Goal: Check status: Check status

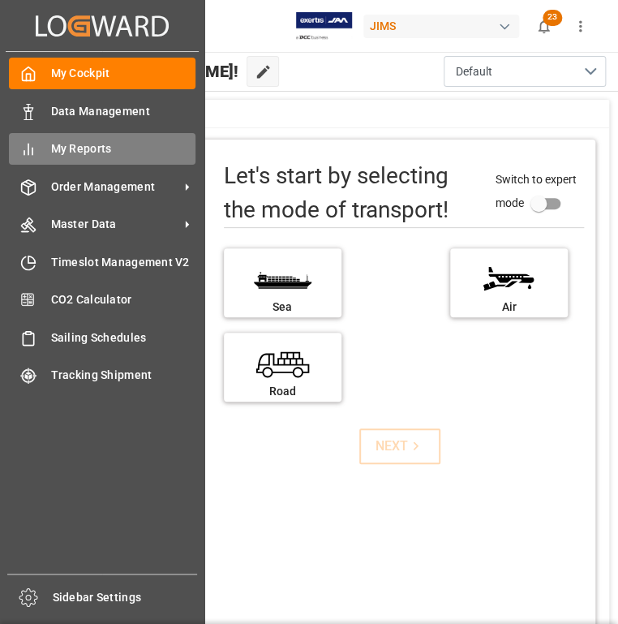
click at [55, 158] on div "My Reports My Reports" at bounding box center [102, 149] width 187 height 32
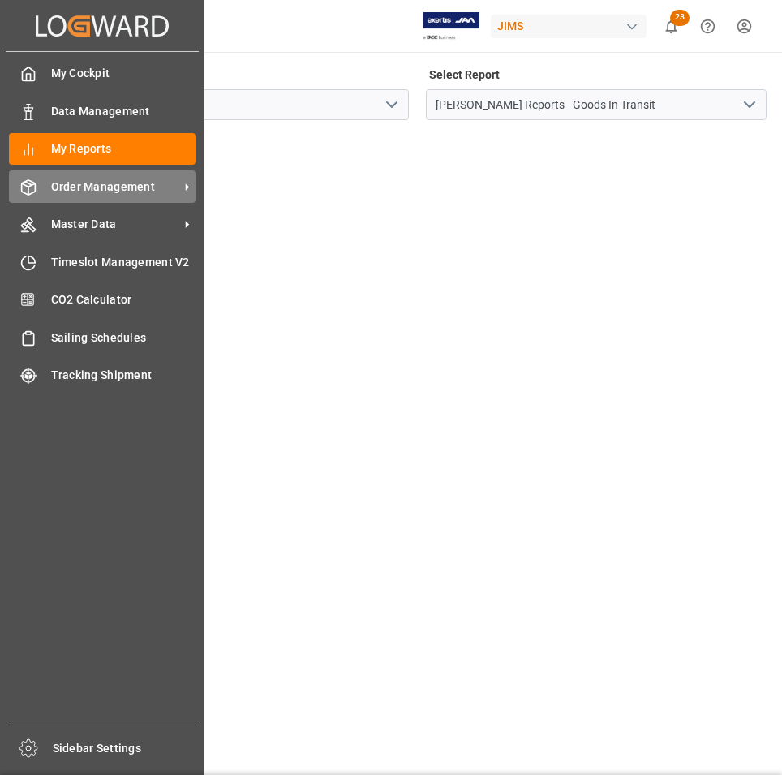
click at [41, 200] on div "Order Management Order Management" at bounding box center [102, 186] width 187 height 32
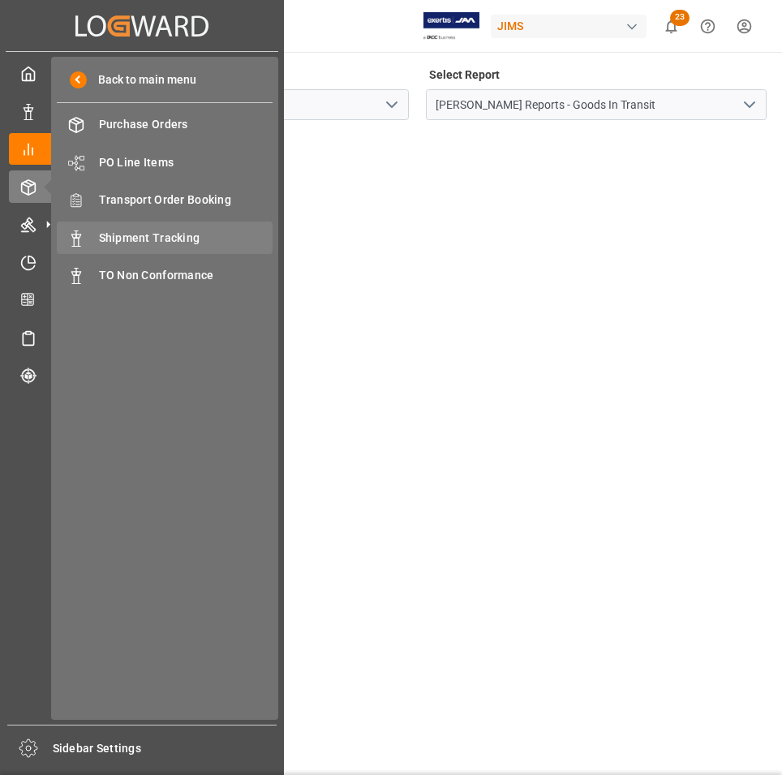
click at [167, 235] on span "Shipment Tracking" at bounding box center [186, 238] width 174 height 17
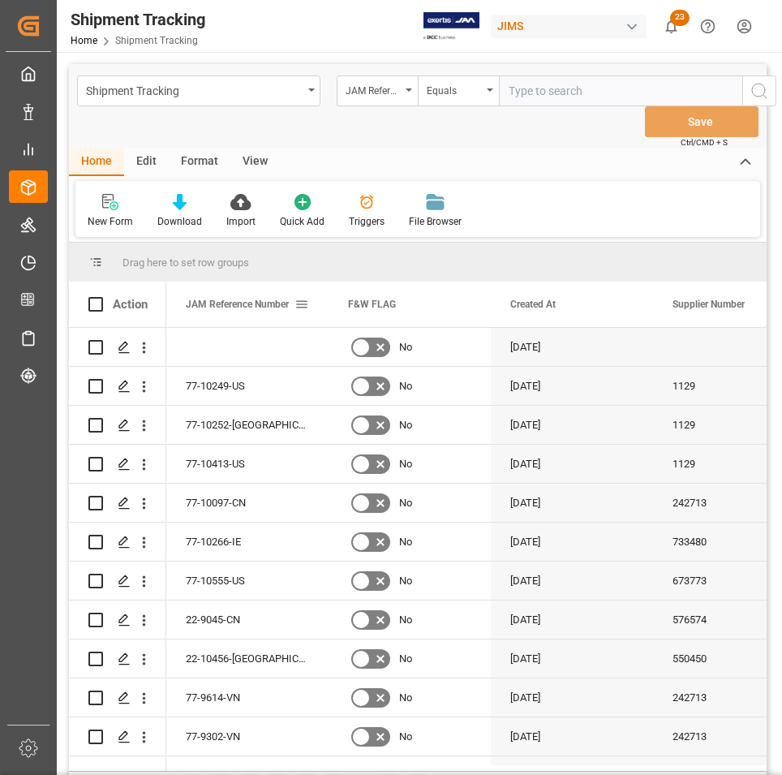
click at [306, 304] on span at bounding box center [302, 304] width 15 height 15
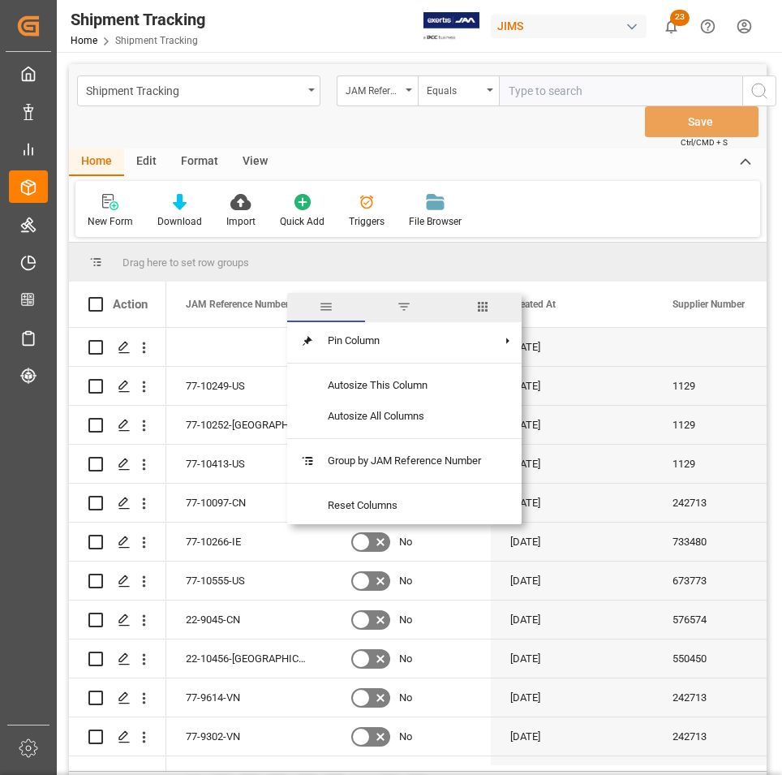
click at [483, 301] on span "columns" at bounding box center [483, 306] width 15 height 15
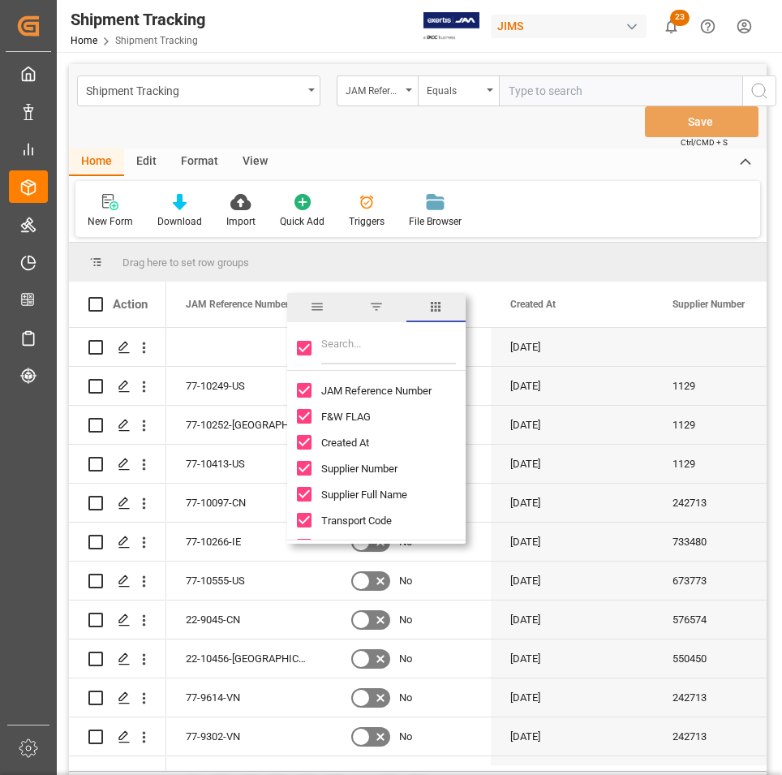
click at [308, 353] on input "Toggle Select All Columns" at bounding box center [304, 348] width 15 height 15
checkbox input "false"
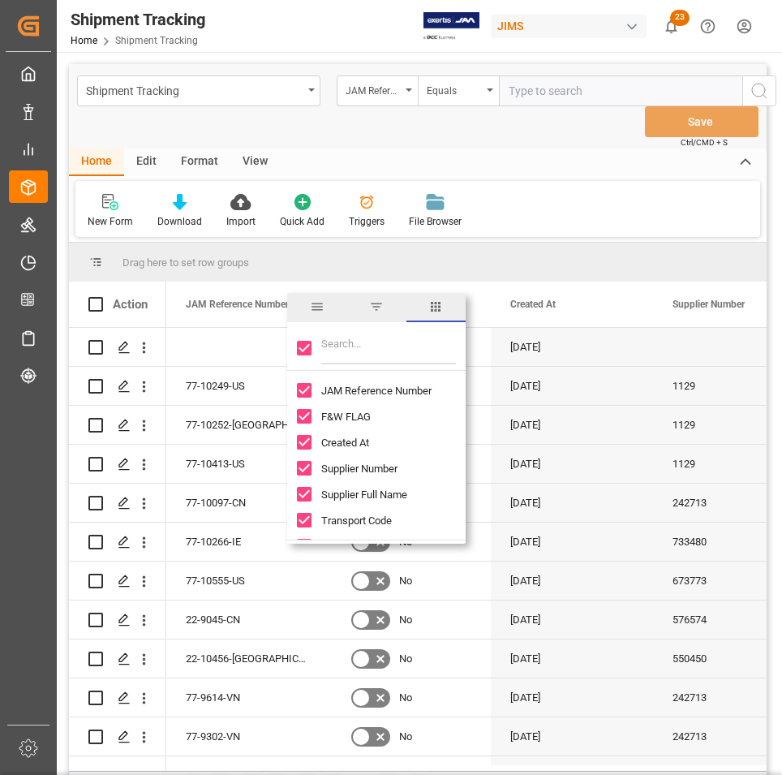
checkbox input "false"
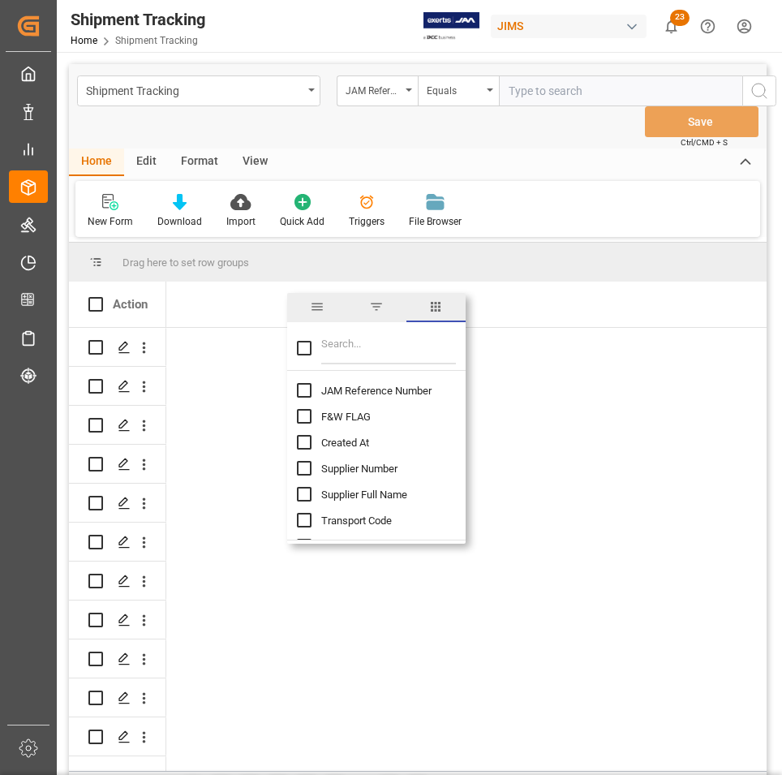
click at [308, 391] on input "JAM Reference Number column toggle visibility (hidden)" at bounding box center [304, 390] width 15 height 15
checkbox input "true"
checkbox input "false"
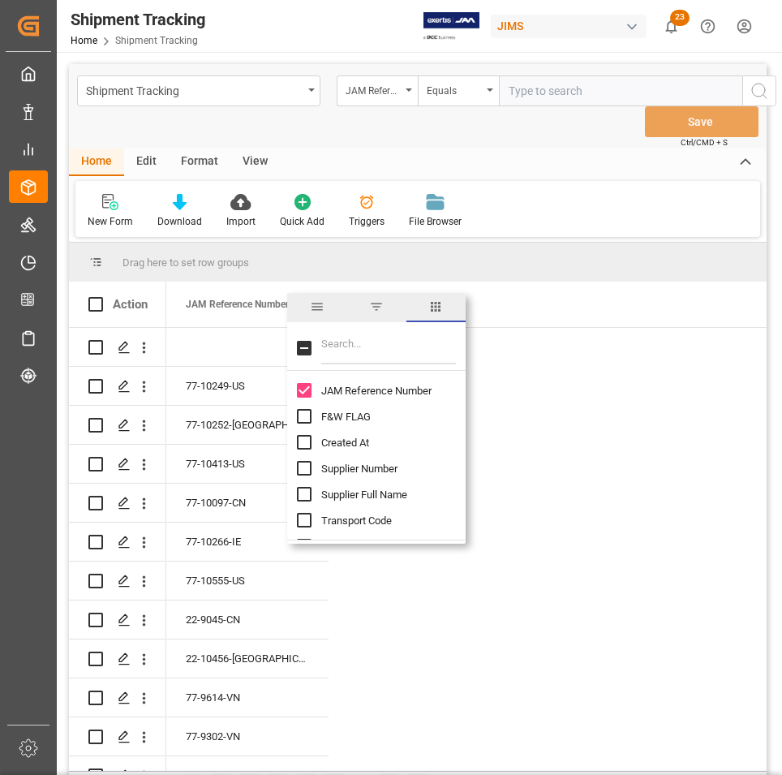
click at [349, 350] on input "Filter Columns Input" at bounding box center [388, 348] width 135 height 32
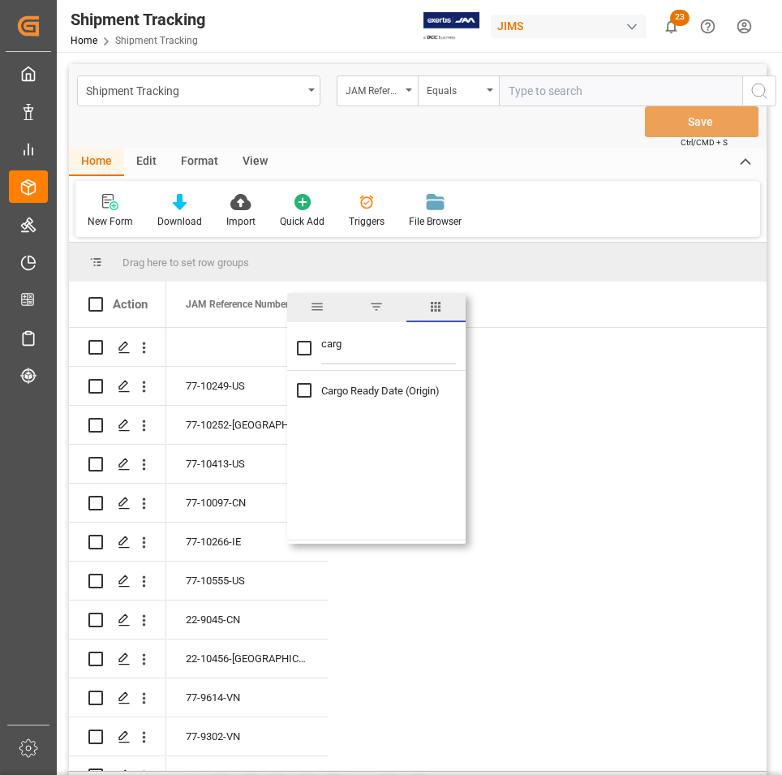
type input "carg"
click at [306, 388] on input "Cargo Ready Date (Origin) column toggle visibility (hidden)" at bounding box center [304, 390] width 15 height 15
checkbox input "true"
click at [344, 347] on input "carg" at bounding box center [388, 348] width 135 height 32
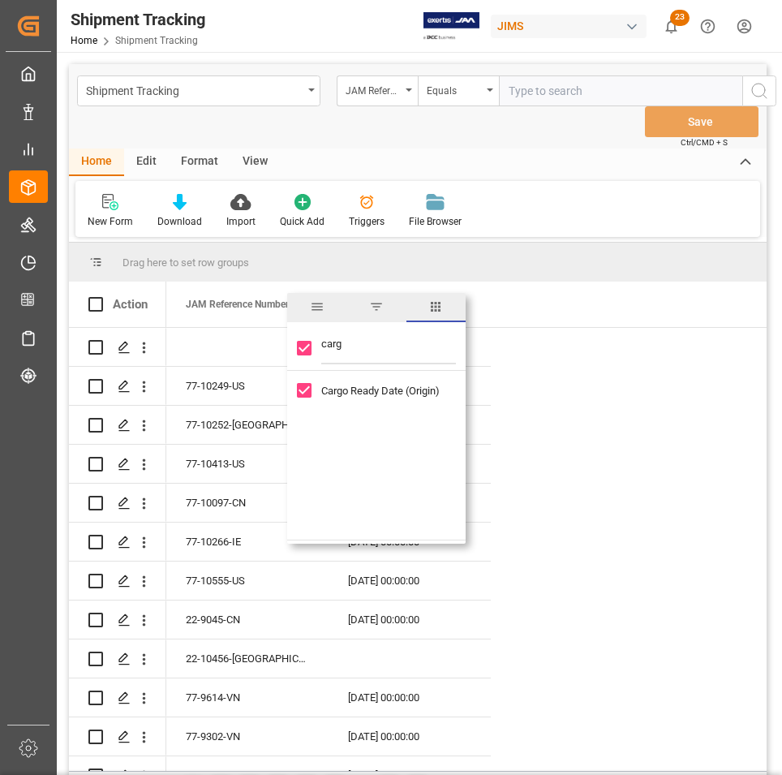
click at [344, 347] on input "carg" at bounding box center [388, 348] width 135 height 32
type input "stat"
checkbox input "false"
type input "stat"
click at [303, 394] on input "Logward Status column toggle visibility (hidden)" at bounding box center [304, 390] width 15 height 15
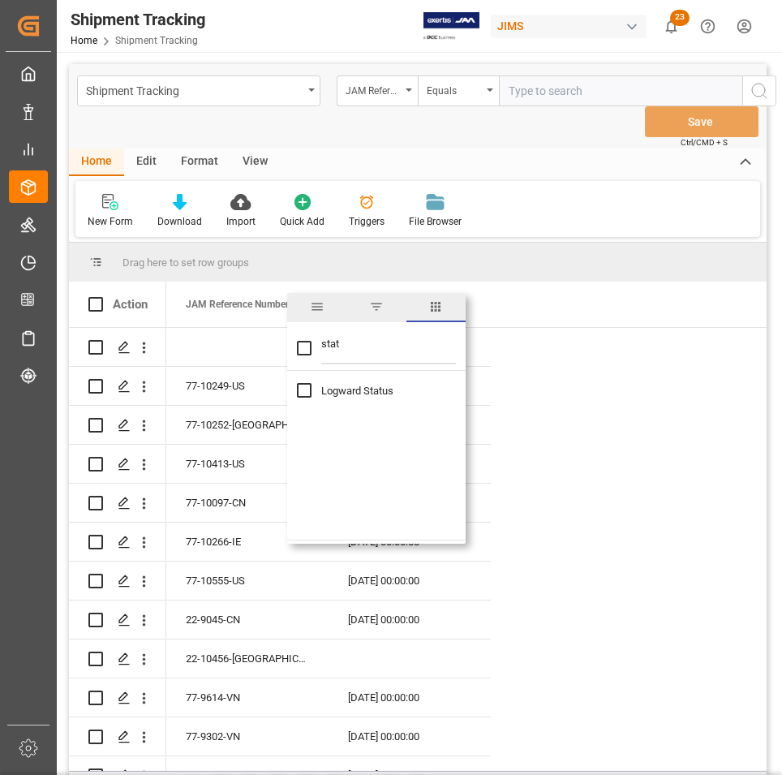
checkbox input "true"
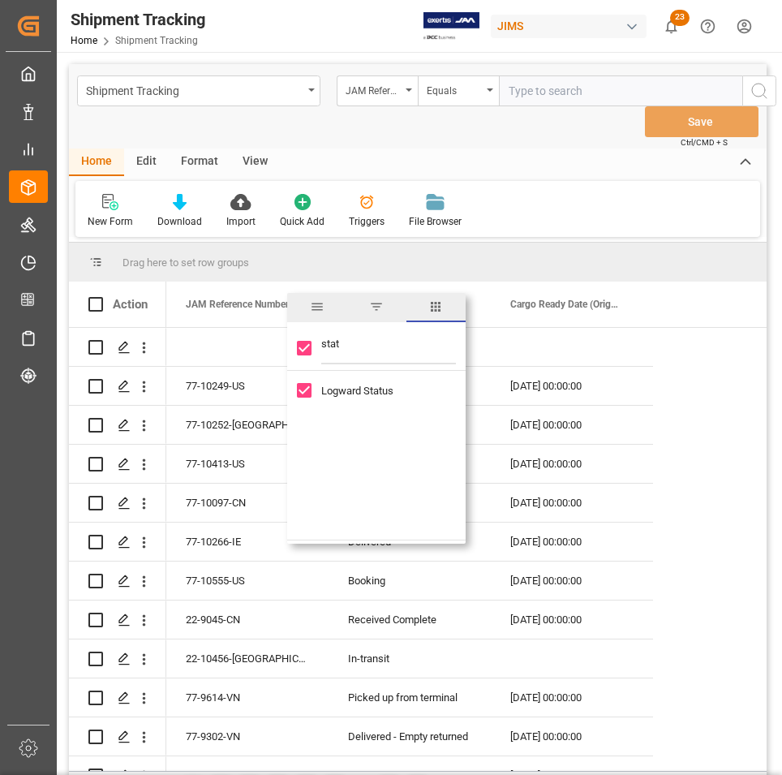
click at [618, 301] on div "JAM Reference Number Cargo Ready Date (Origin) Logward Status" at bounding box center [466, 304] width 601 height 45
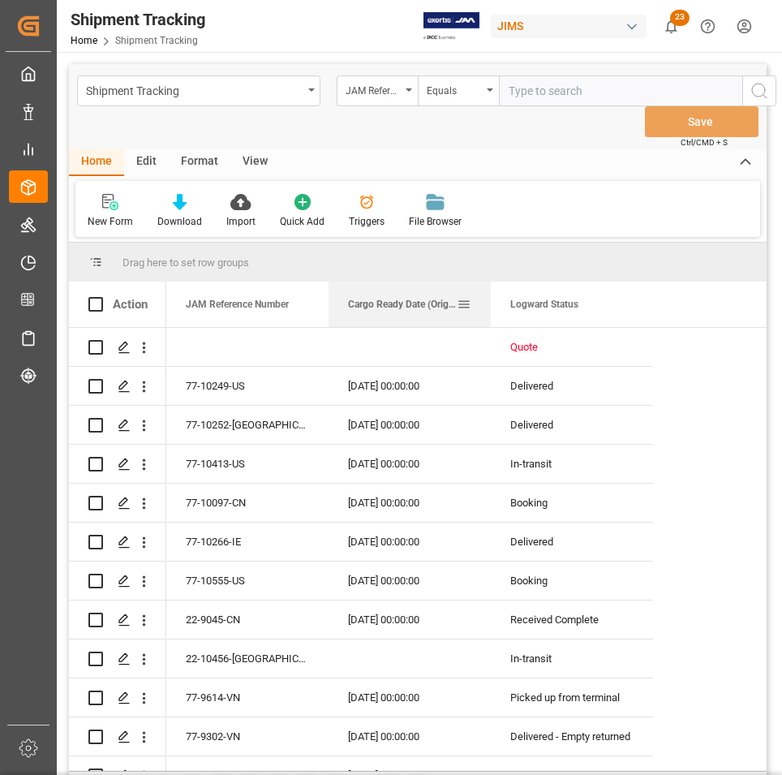
drag, startPoint x: 550, startPoint y: 303, endPoint x: 434, endPoint y: 320, distance: 117.3
click at [434, 320] on div "Cargo Ready Date (Origin)" at bounding box center [402, 304] width 109 height 45
click at [618, 302] on span at bounding box center [626, 304] width 15 height 15
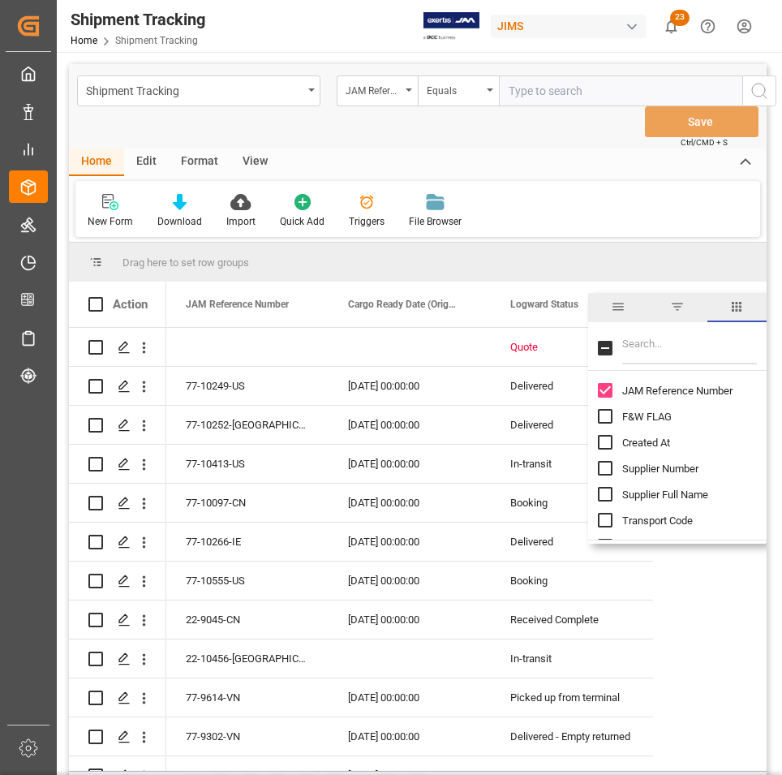
click at [618, 308] on span "filter" at bounding box center [677, 306] width 15 height 15
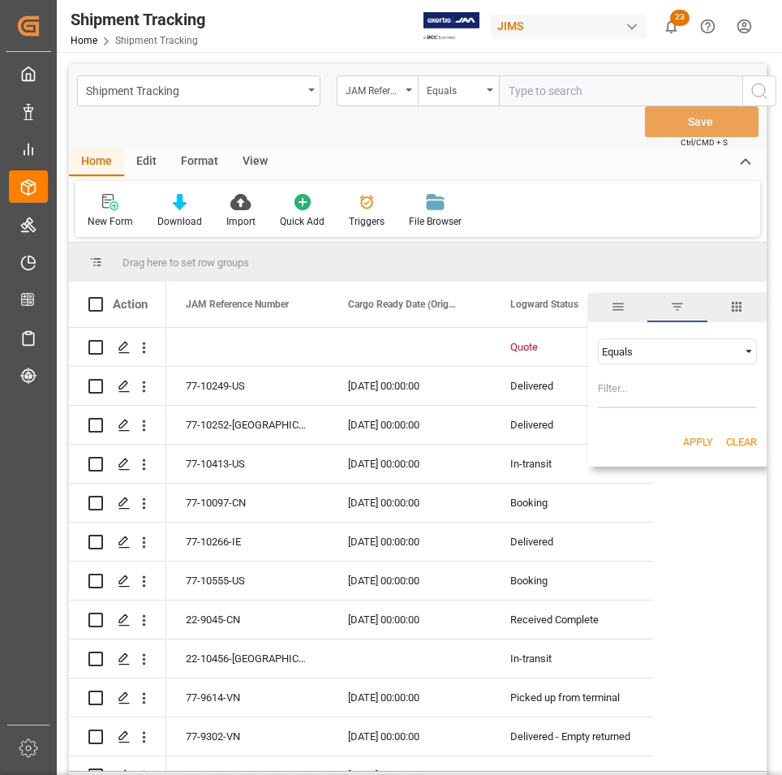
click at [618, 348] on div "Equals" at bounding box center [670, 352] width 136 height 12
click at [618, 404] on div "Not equal" at bounding box center [677, 403] width 159 height 26
click at [618, 404] on input "Filter Value" at bounding box center [677, 392] width 159 height 32
type input "delivered"
click at [618, 440] on button "Apply" at bounding box center [698, 442] width 30 height 16
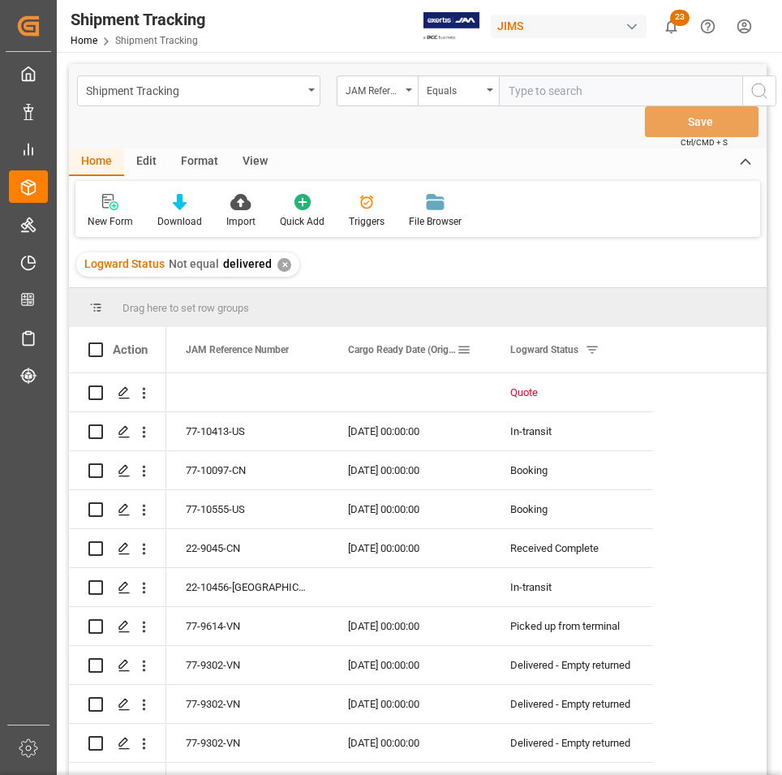
click at [467, 349] on span at bounding box center [464, 349] width 15 height 15
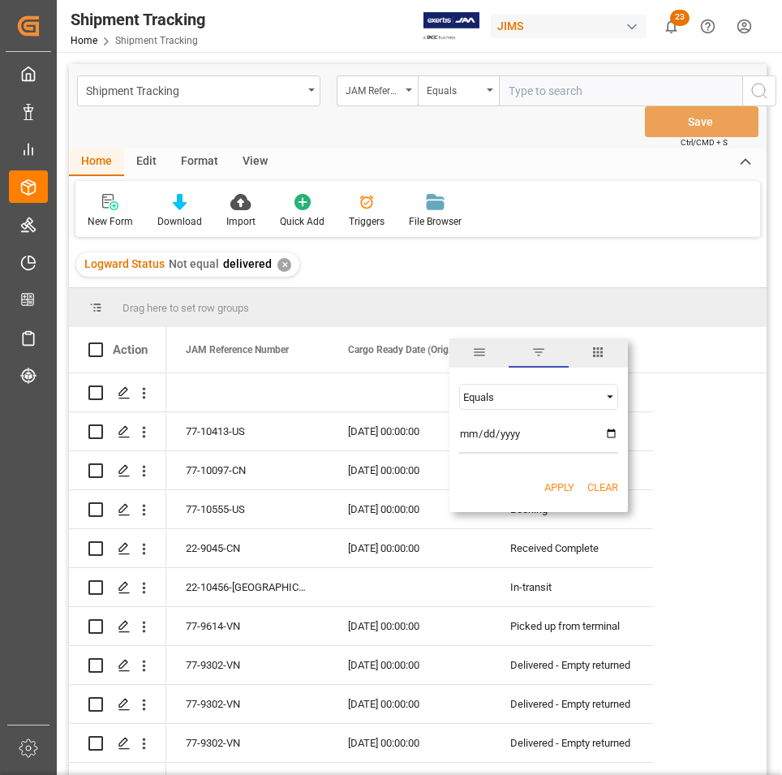
click at [609, 394] on span "Filtering operator" at bounding box center [610, 397] width 15 height 15
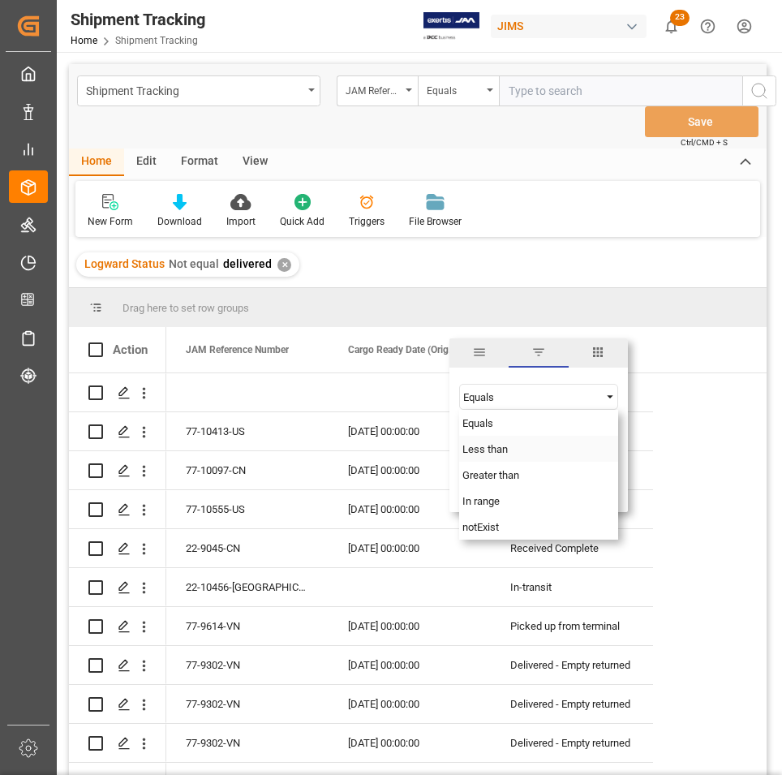
click at [570, 446] on div "Less than" at bounding box center [538, 449] width 159 height 26
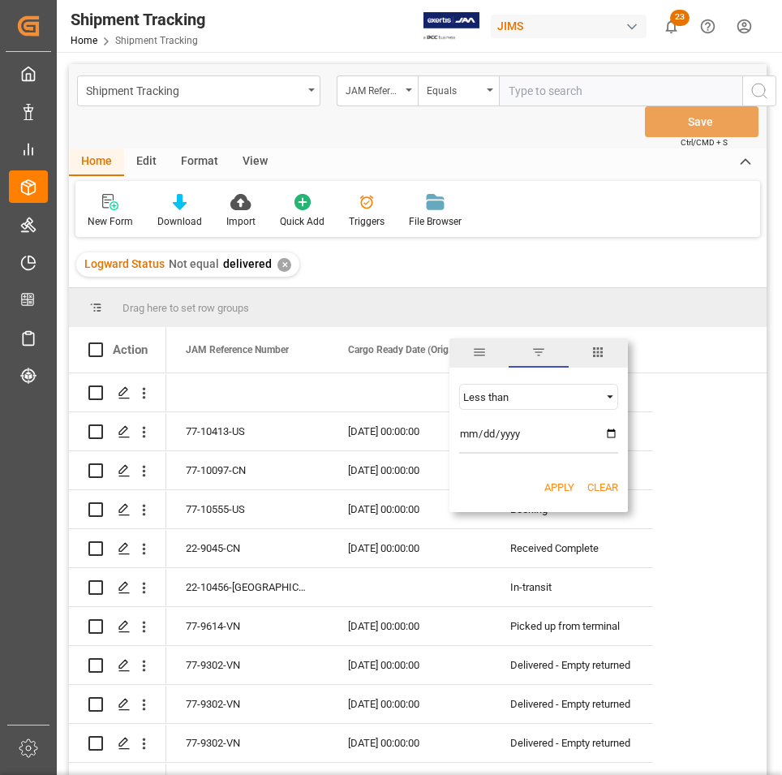
click at [612, 437] on input "date" at bounding box center [538, 437] width 159 height 32
type input "2025-08-14"
click at [560, 489] on button "Apply" at bounding box center [560, 488] width 30 height 16
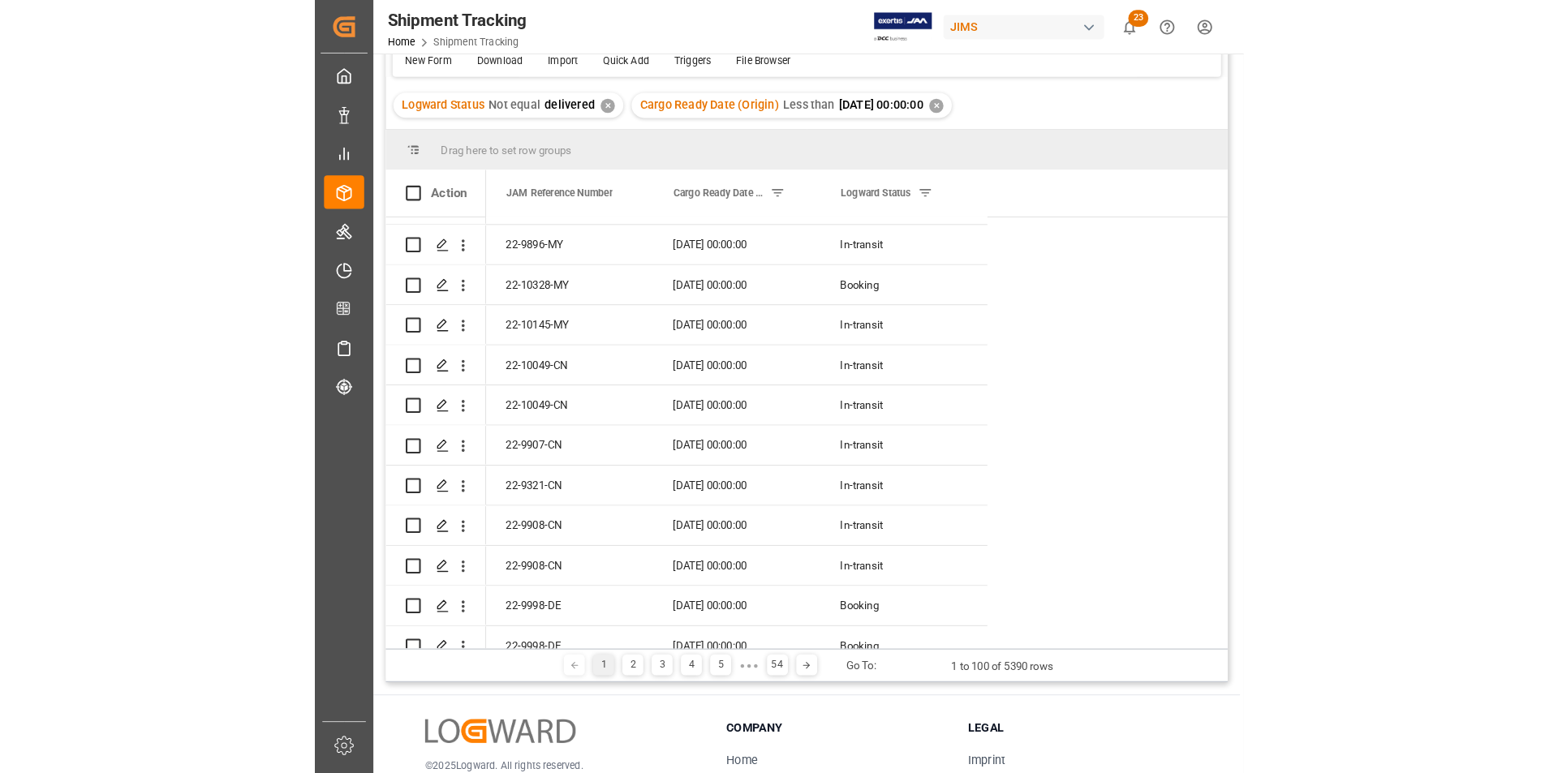
scroll to position [193, 0]
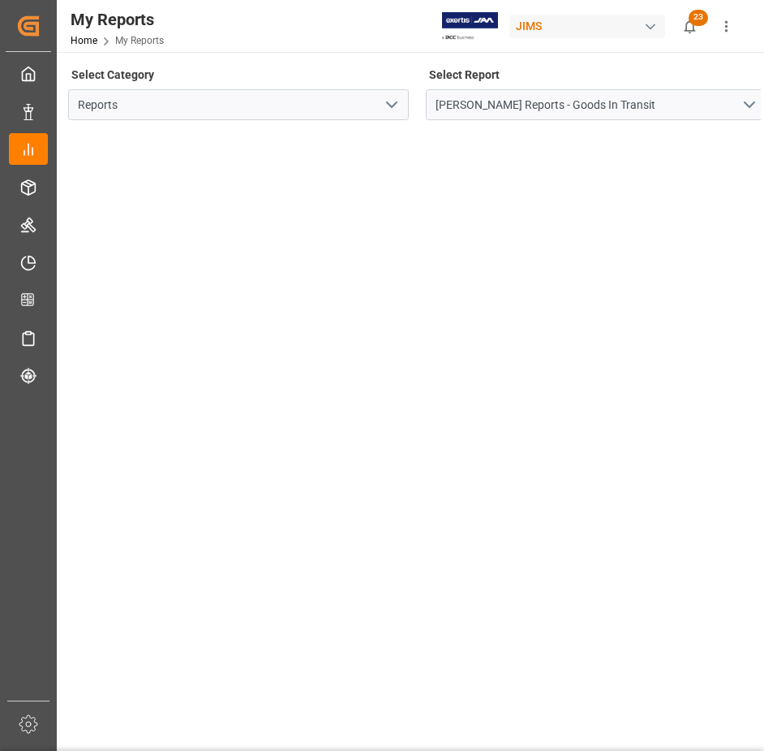
click at [401, 110] on icon "open menu" at bounding box center [391, 104] width 19 height 19
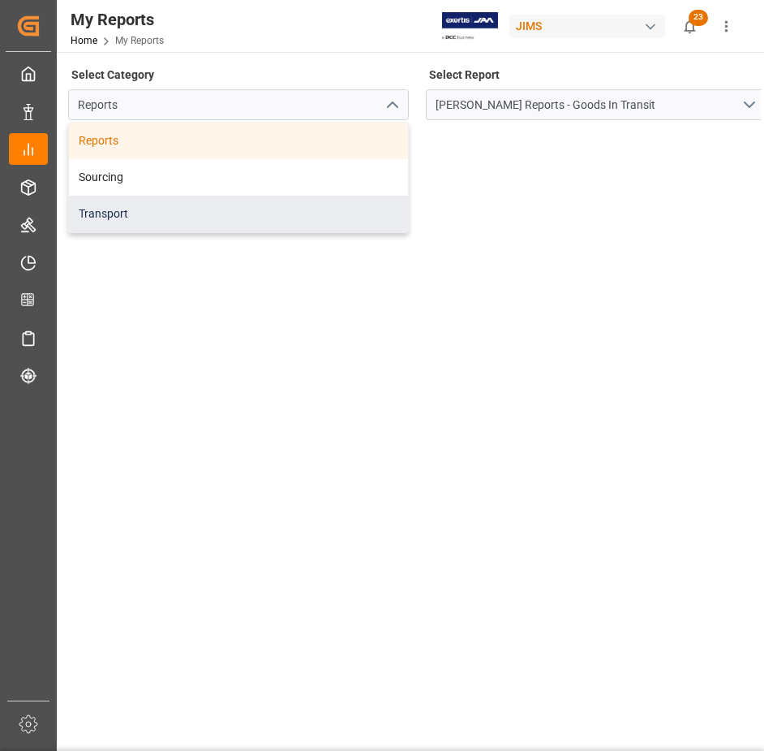
click at [333, 204] on div "Transport" at bounding box center [238, 214] width 339 height 37
